Goal: Task Accomplishment & Management: Use online tool/utility

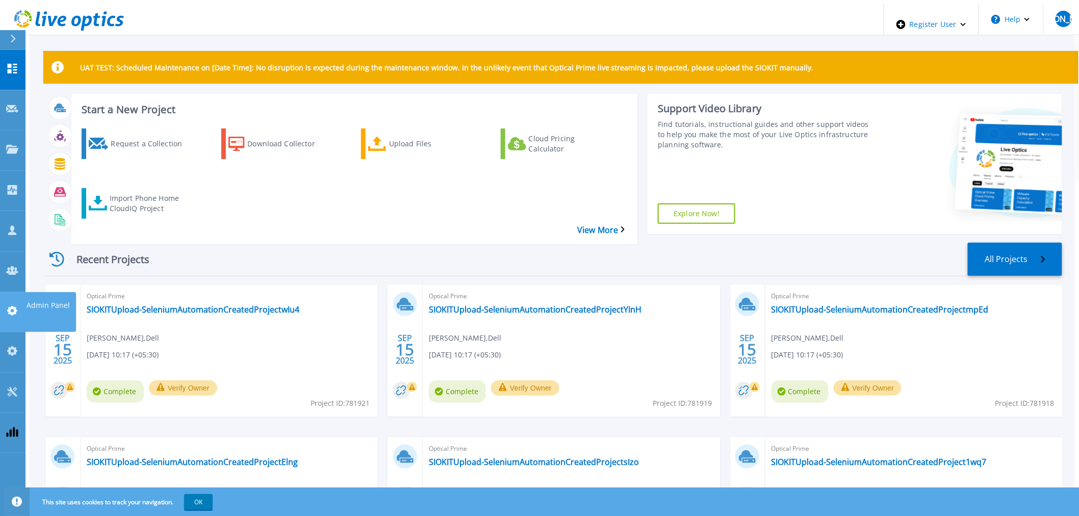
click at [14, 306] on icon at bounding box center [12, 311] width 10 height 10
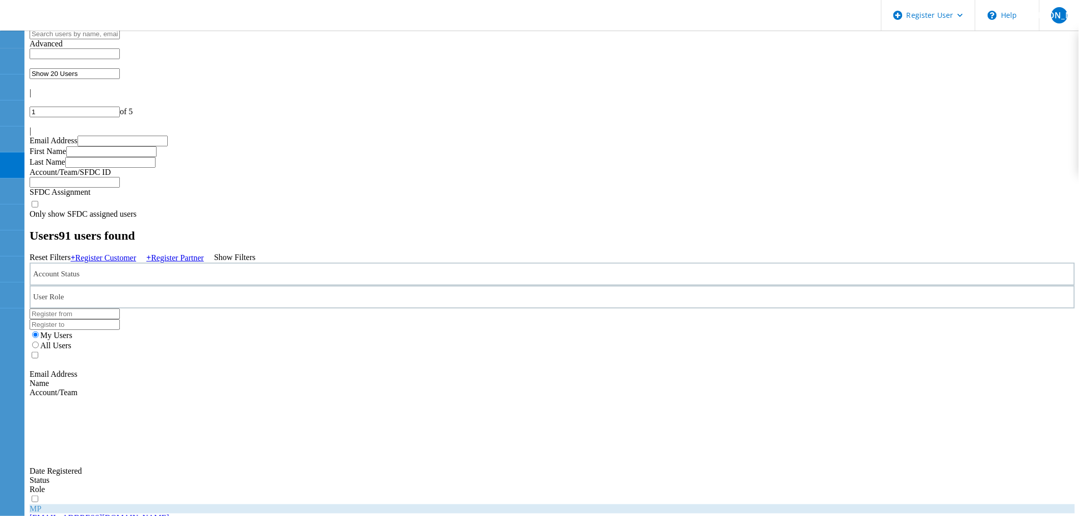
click at [120, 39] on input "text" at bounding box center [75, 34] width 90 height 11
drag, startPoint x: 207, startPoint y: 219, endPoint x: 92, endPoint y: 218, distance: 114.8
click at [92, 514] on div "sachin.koshti123@yopmail.com" at bounding box center [553, 518] width 1046 height 9
copy link "sachin.koshti123@yopmail.com"
drag, startPoint x: 77, startPoint y: 47, endPoint x: 28, endPoint y: 48, distance: 49.5
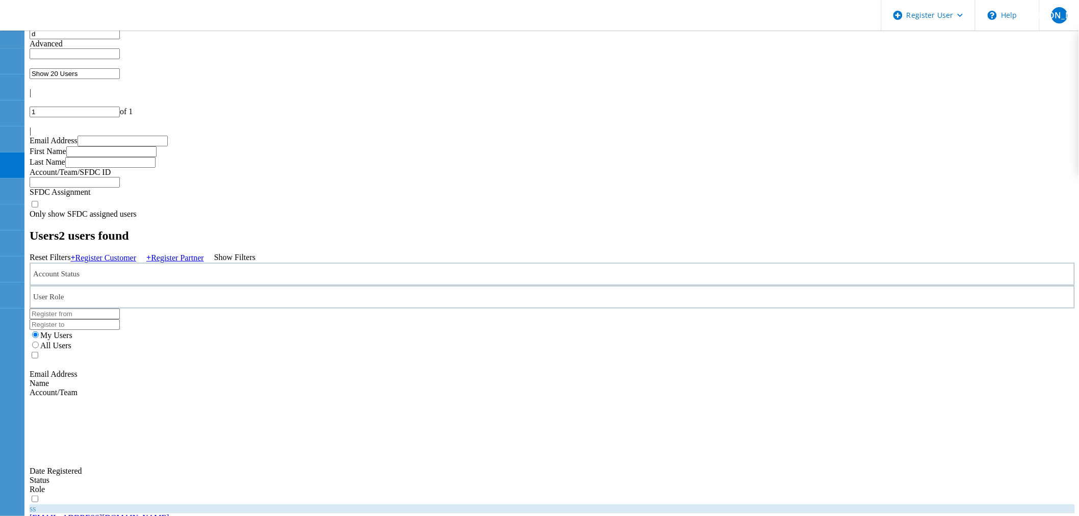
click at [30, 39] on input "d" at bounding box center [75, 34] width 90 height 11
type input "e"
drag, startPoint x: 106, startPoint y: 54, endPoint x: 0, endPoint y: 52, distance: 105.6
paste input "sachin.koshti123@yopmail.com"
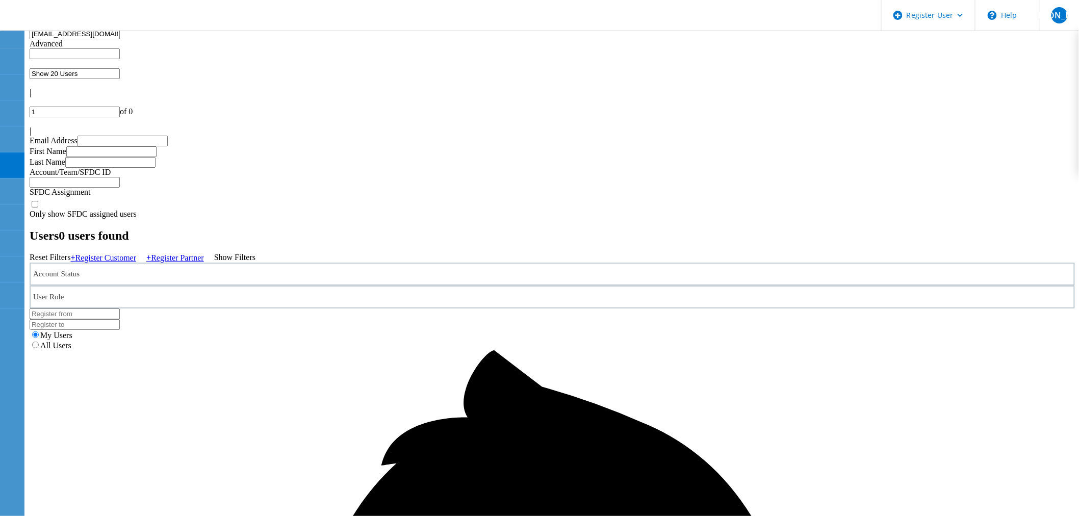
paste input "text"
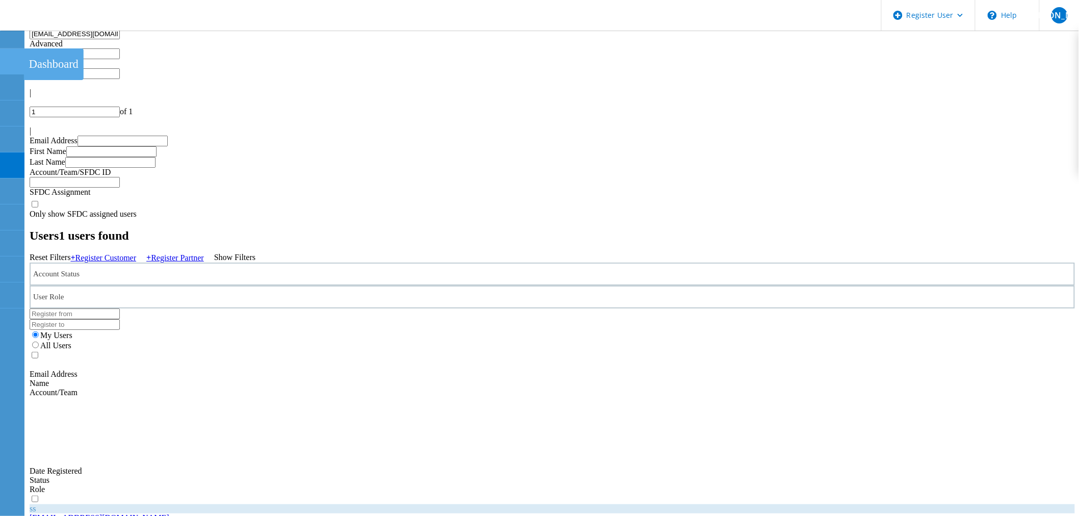
drag, startPoint x: 172, startPoint y: 48, endPoint x: 0, endPoint y: 58, distance: 172.7
type input "delete"
drag, startPoint x: 219, startPoint y: 220, endPoint x: 90, endPoint y: 218, distance: 129.6
click at [90, 514] on div "deleteuser@deleteuser21.com" at bounding box center [553, 518] width 1046 height 9
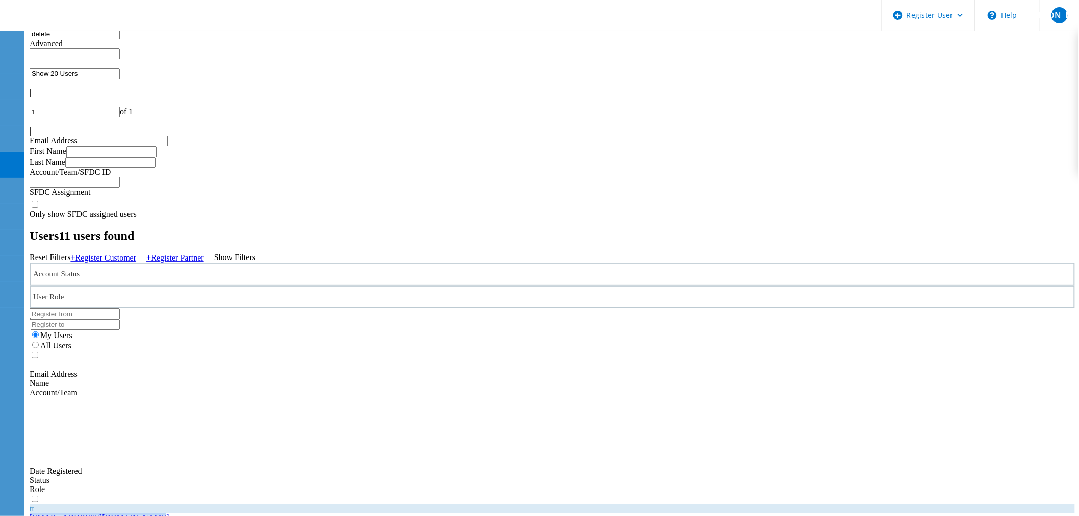
copy link "deleteuser@deleteuser21.com"
drag, startPoint x: 207, startPoint y: 254, endPoint x: 103, endPoint y: 257, distance: 104.1
drag, startPoint x: 203, startPoint y: 390, endPoint x: 89, endPoint y: 394, distance: 113.8
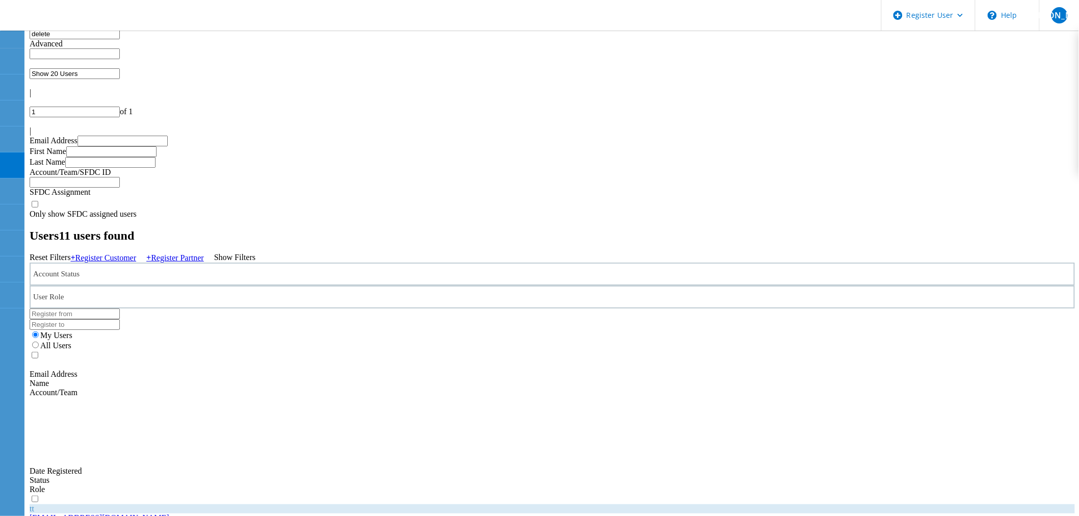
copy link "deleteuser123@yopmail.com"
